Goal: Task Accomplishment & Management: Use online tool/utility

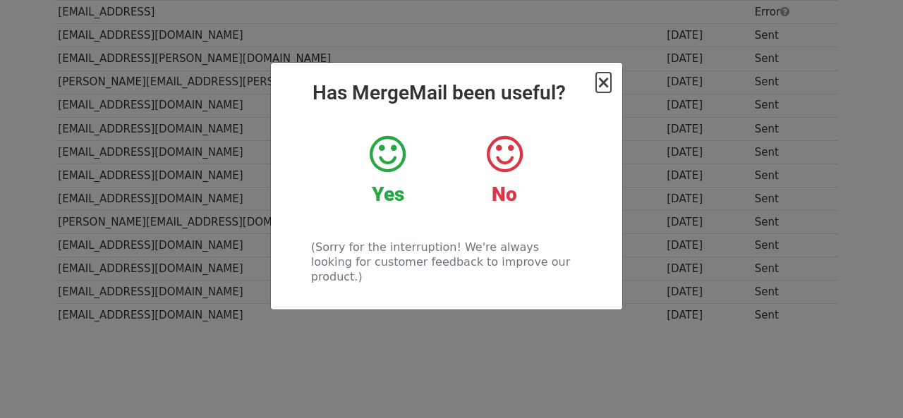
click at [608, 80] on span "×" at bounding box center [603, 83] width 14 height 20
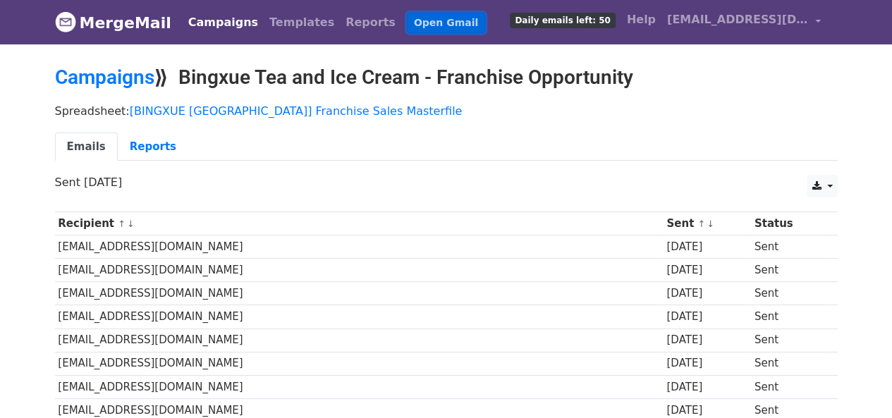
click at [407, 19] on link "Open Gmail" at bounding box center [446, 23] width 78 height 20
click at [340, 28] on link "Reports" at bounding box center [370, 22] width 61 height 28
click at [140, 138] on link "Reports" at bounding box center [153, 147] width 71 height 29
